Goal: Navigation & Orientation: Find specific page/section

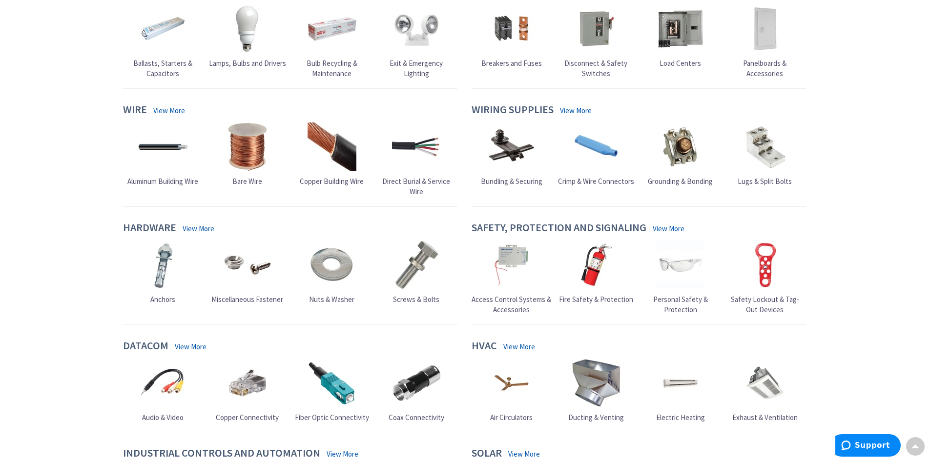
scroll to position [537, 0]
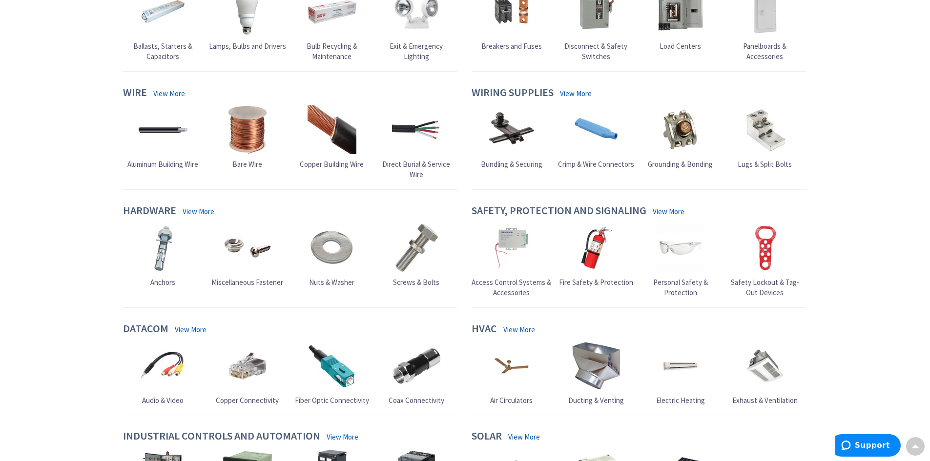
click at [676, 286] on span "Personal Safety & Protection" at bounding box center [680, 288] width 55 height 20
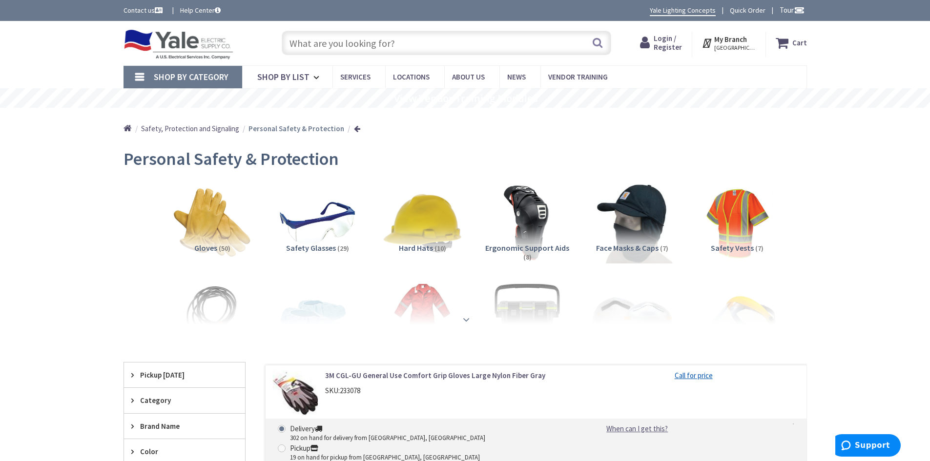
click at [466, 320] on strong at bounding box center [466, 319] width 12 height 11
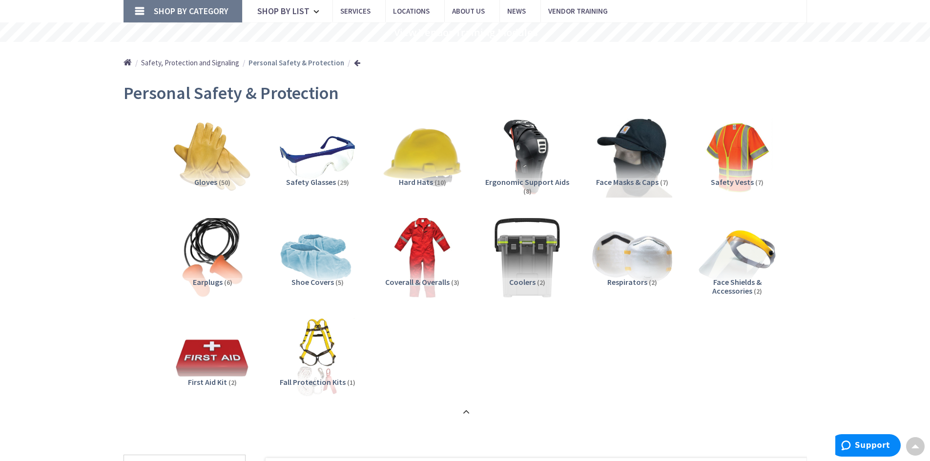
scroll to position [49, 0]
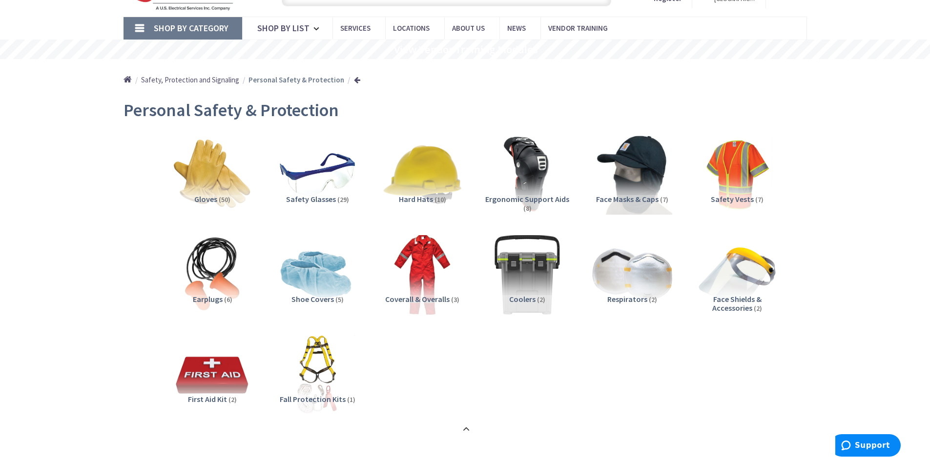
click at [209, 199] on span "Gloves" at bounding box center [205, 199] width 23 height 10
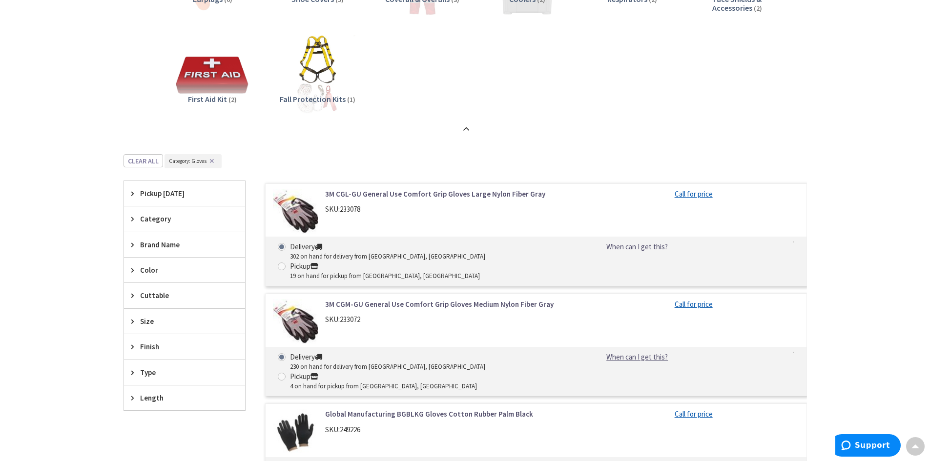
scroll to position [357, 0]
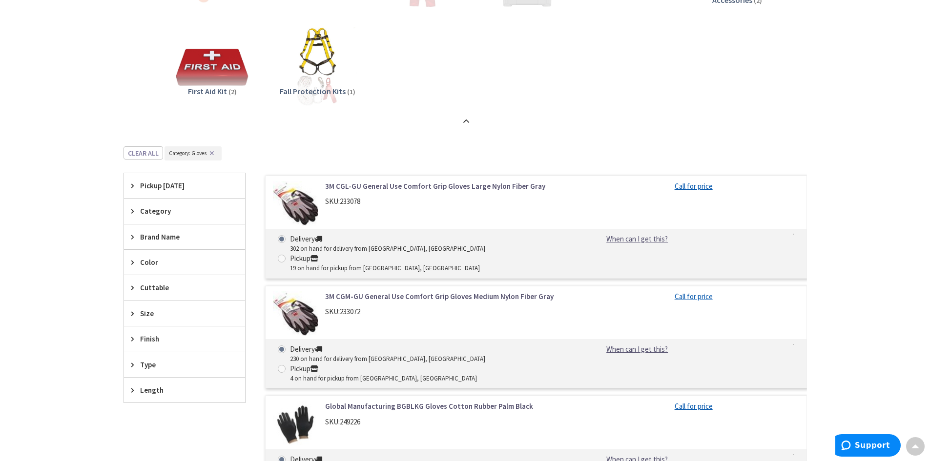
click at [161, 205] on div "Category" at bounding box center [184, 211] width 121 height 25
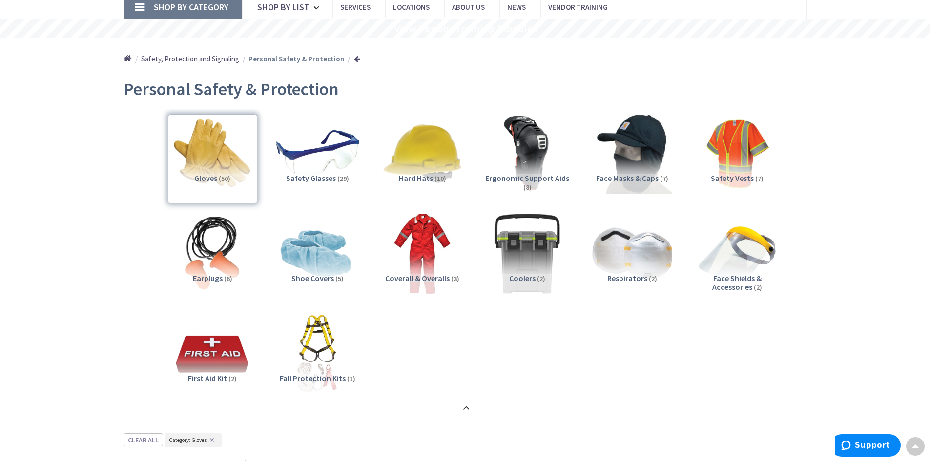
scroll to position [64, 0]
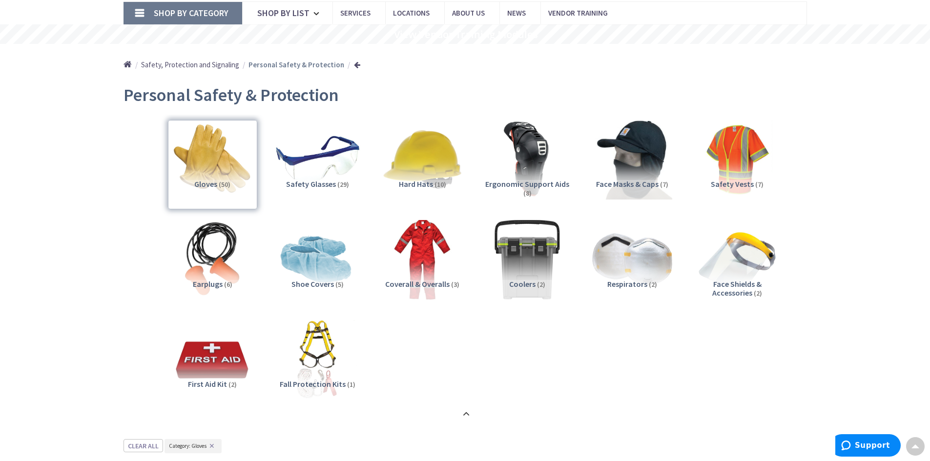
click at [318, 164] on img at bounding box center [317, 159] width 88 height 88
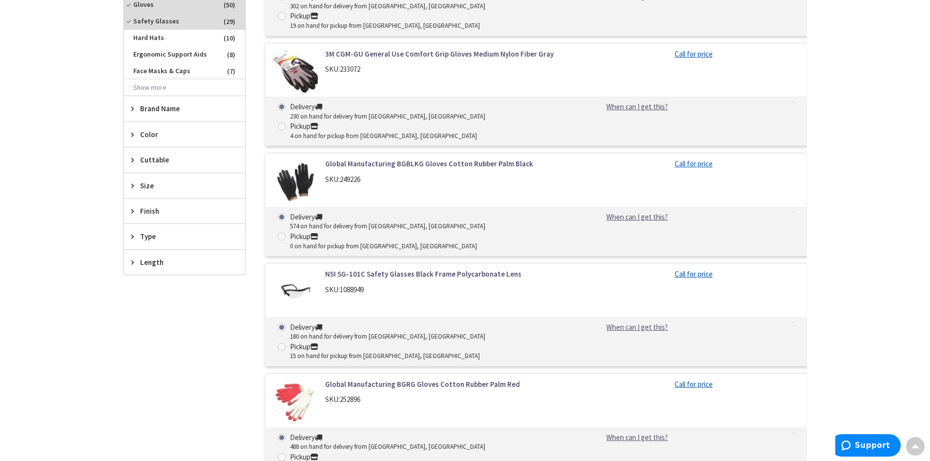
scroll to position [503, 0]
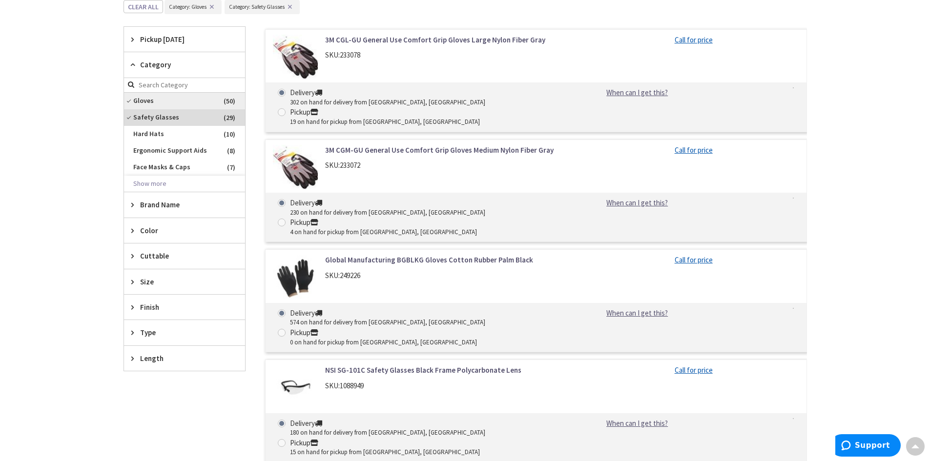
click at [134, 100] on span "Gloves" at bounding box center [184, 101] width 121 height 17
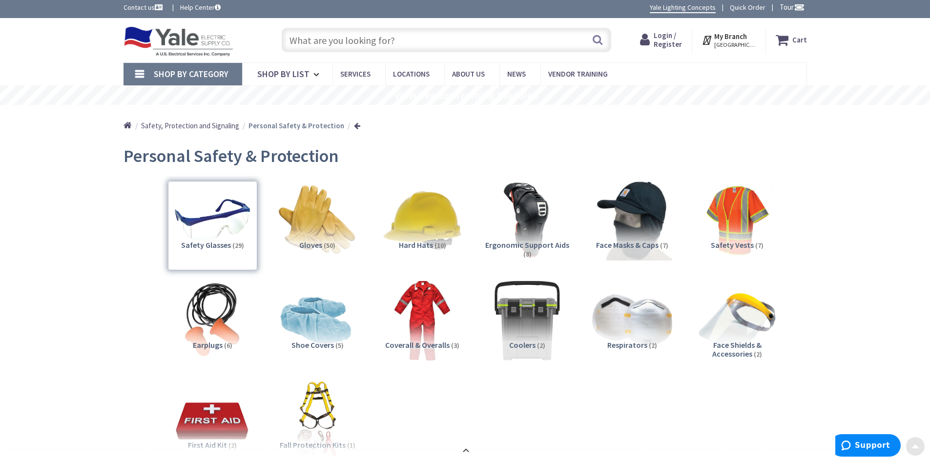
scroll to position [0, 0]
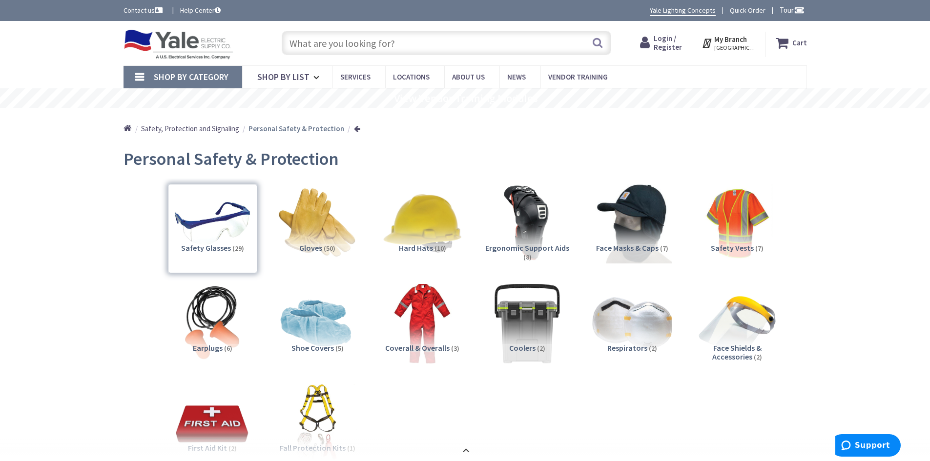
click at [127, 129] on link "Home" at bounding box center [127, 129] width 8 height 13
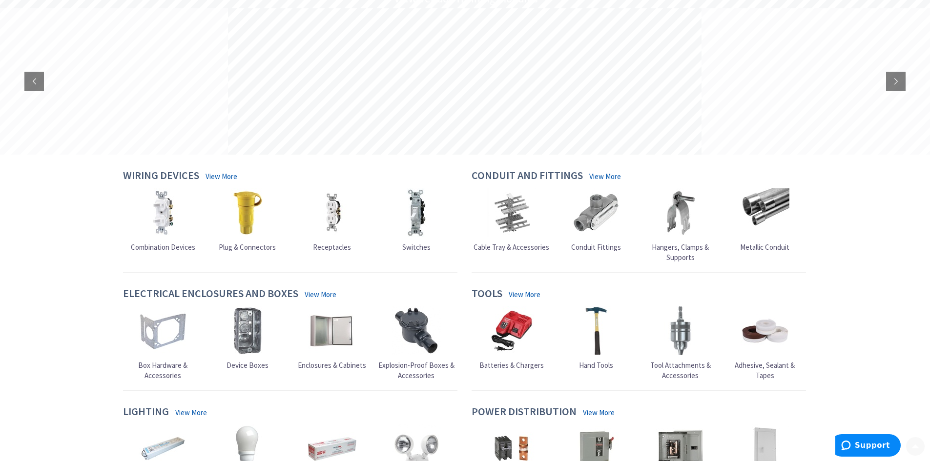
scroll to position [195, 0]
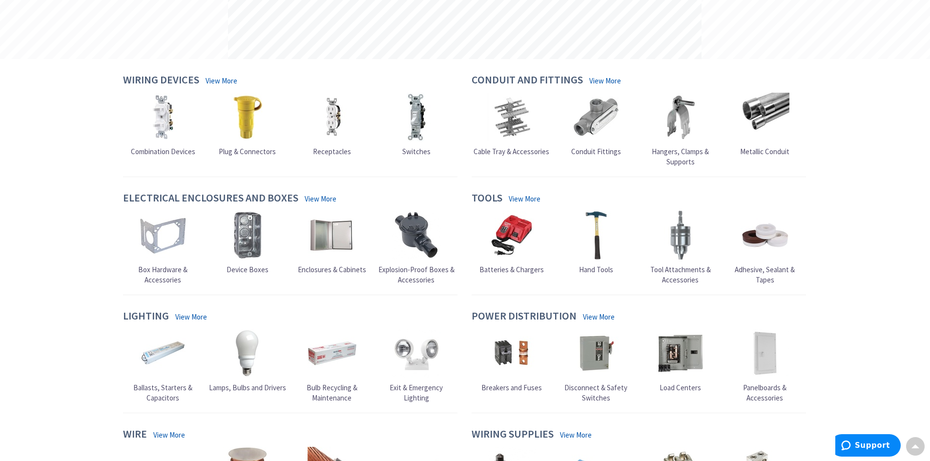
click at [603, 268] on span "Hand Tools" at bounding box center [596, 269] width 34 height 9
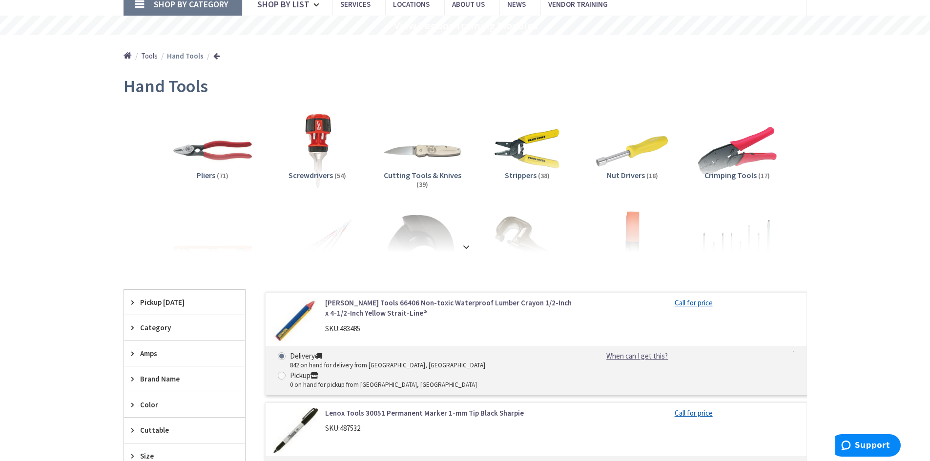
scroll to position [98, 0]
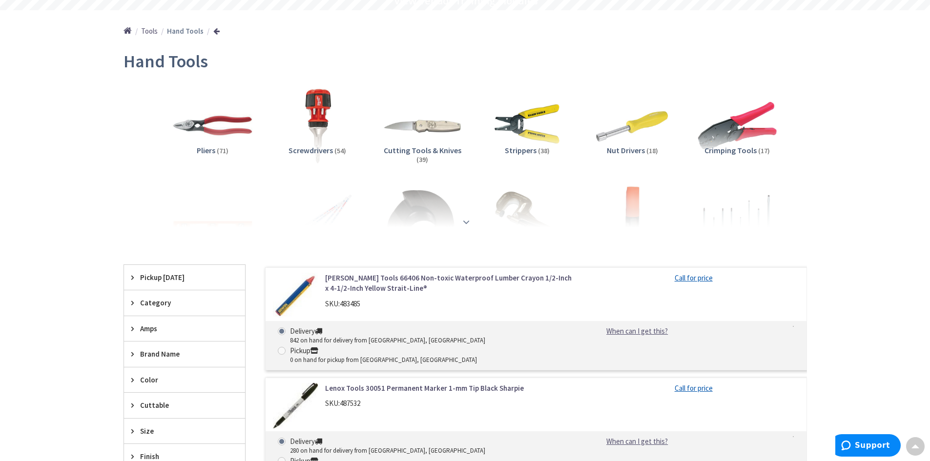
click at [465, 221] on strong at bounding box center [466, 222] width 12 height 11
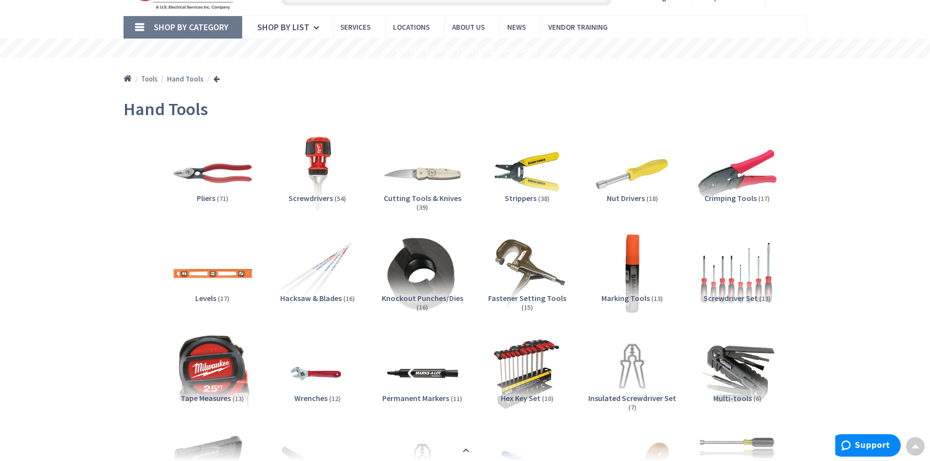
scroll to position [49, 0]
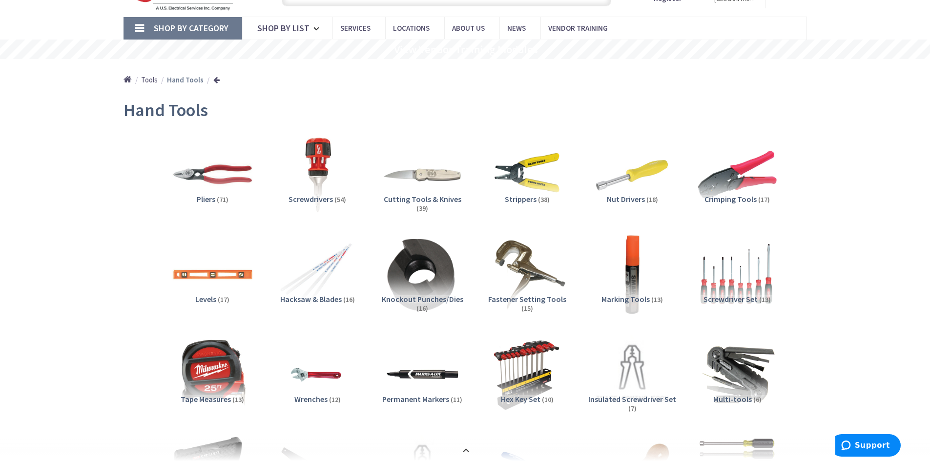
click at [208, 198] on span "Pliers" at bounding box center [206, 199] width 19 height 10
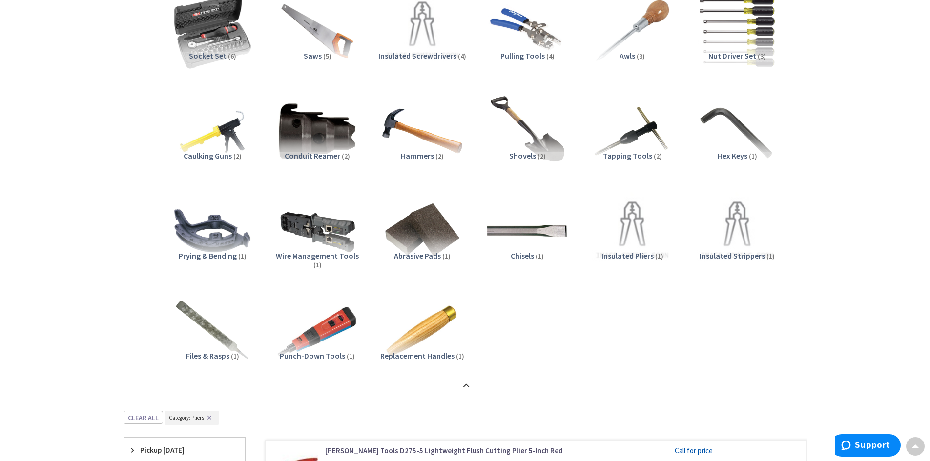
scroll to position [488, 0]
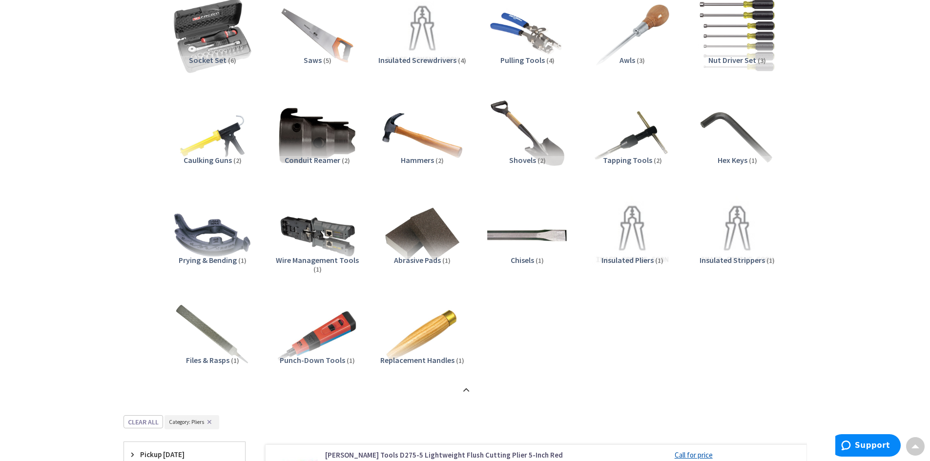
click at [410, 159] on span "Hammers" at bounding box center [417, 160] width 33 height 10
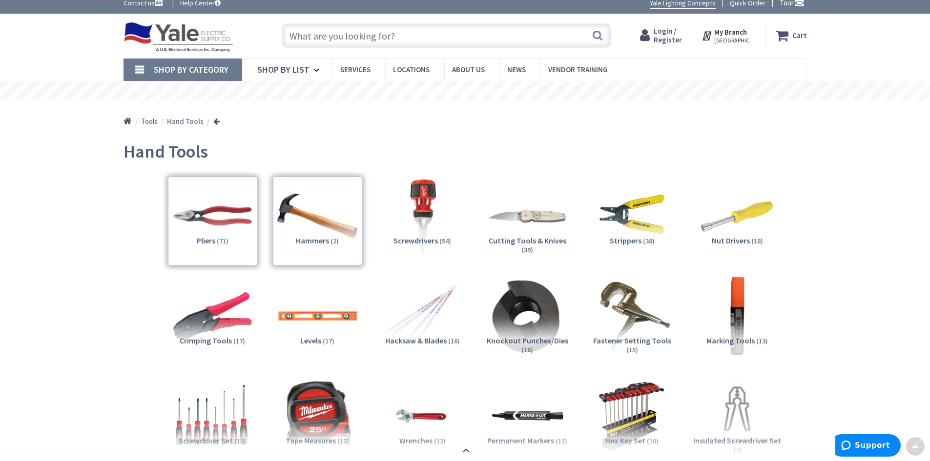
scroll to position [0, 0]
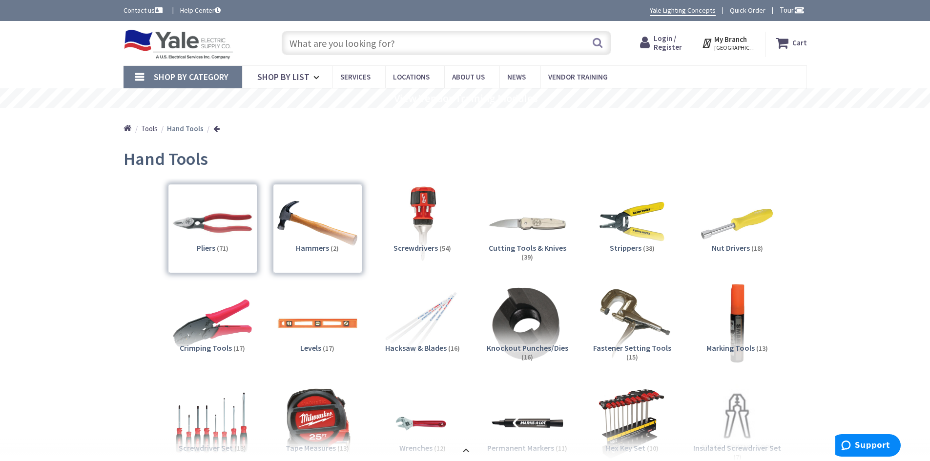
click at [215, 233] on div "Pliers (71)" at bounding box center [212, 228] width 89 height 89
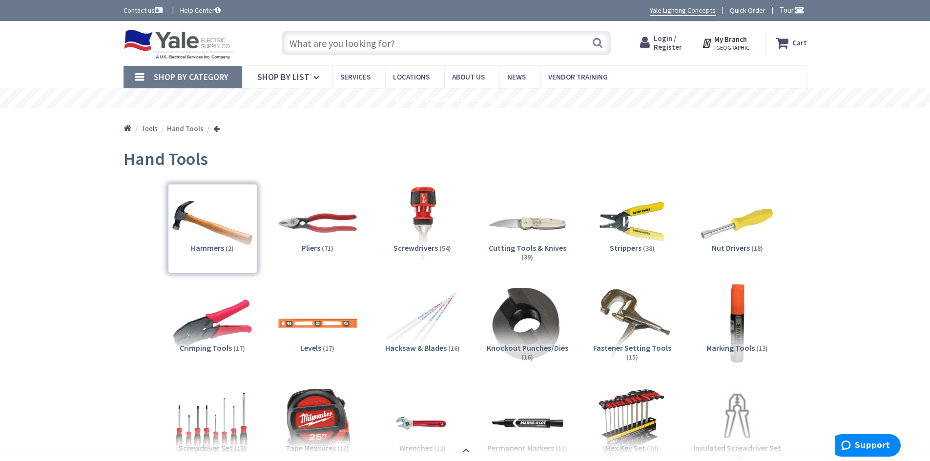
click at [522, 245] on span "Cutting Tools & Knives" at bounding box center [528, 248] width 78 height 10
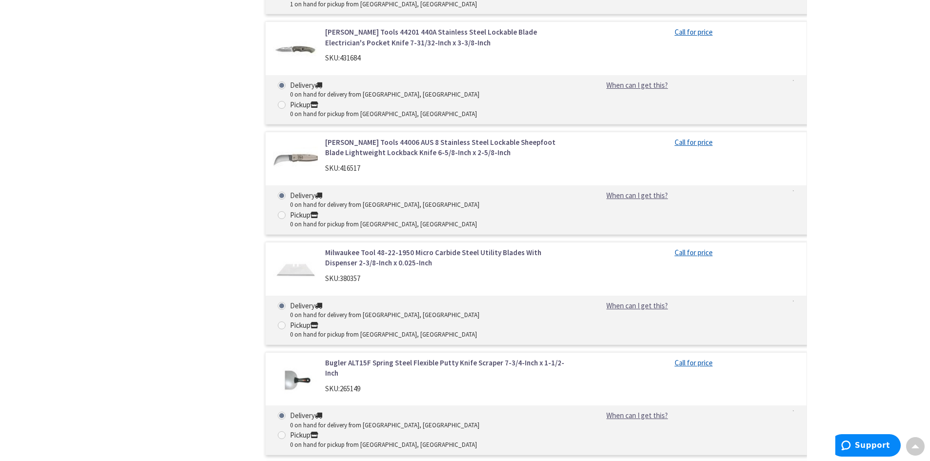
scroll to position [3637, 0]
